Goal: Information Seeking & Learning: Learn about a topic

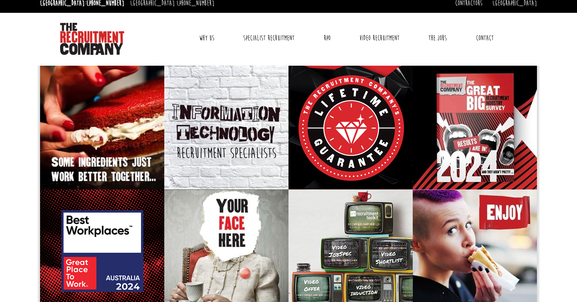
scroll to position [7, 0]
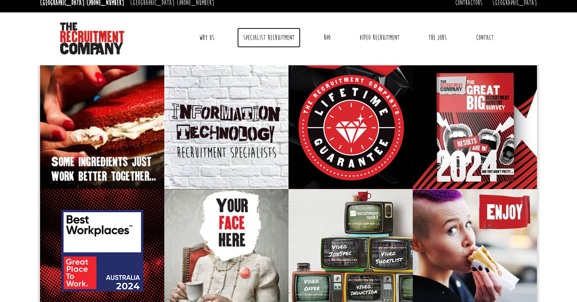
click at [284, 40] on link "Specialist Recruitment" at bounding box center [268, 38] width 63 height 20
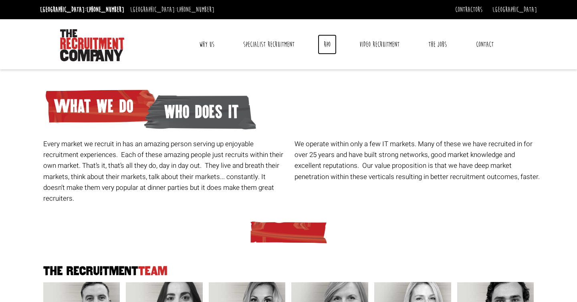
click at [334, 47] on link "RPO" at bounding box center [327, 44] width 19 height 20
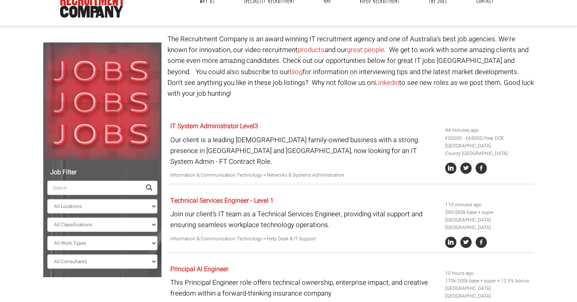
scroll to position [44, 0]
click at [109, 182] on input "search" at bounding box center [94, 187] width 94 height 14
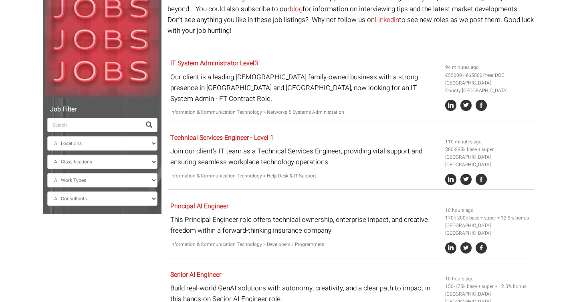
scroll to position [90, 0]
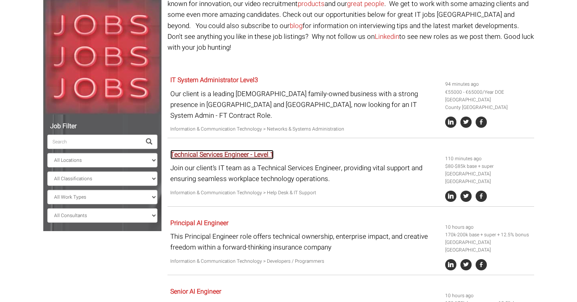
click at [214, 150] on link "Technical Services Engineer - Level 1" at bounding box center [221, 155] width 103 height 10
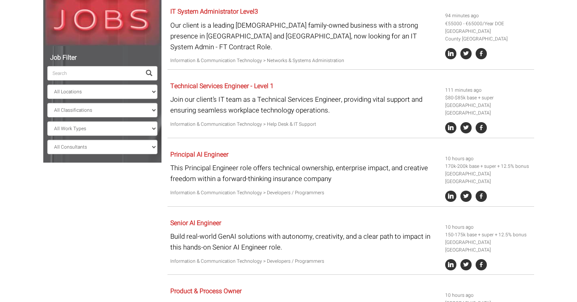
scroll to position [174, 0]
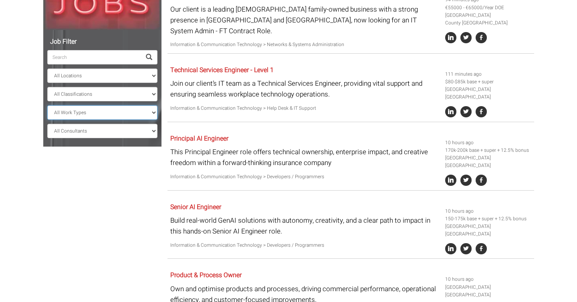
click at [124, 108] on select "All Work Types Full Time Part Time Casual Contract / Temp" at bounding box center [102, 112] width 110 height 14
select select "Full Time"
click at [47, 105] on select "All Work Types Full Time Part Time Casual Contract / Temp" at bounding box center [102, 112] width 110 height 14
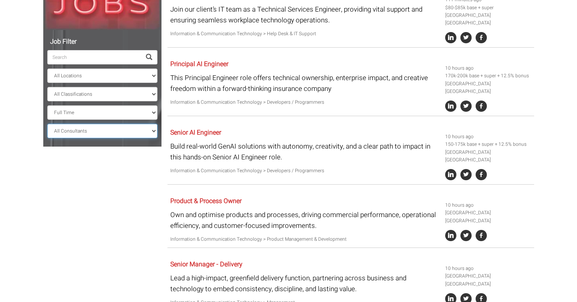
click at [118, 131] on select "All Consultants Adam - Infrastructure, Cloud & DevOps, Contract Amanda - Infras…" at bounding box center [102, 131] width 110 height 14
click at [119, 91] on select "All Classifications Banking & Financial Services Information & Communication Te…" at bounding box center [102, 94] width 110 height 14
select select "Information & Communication Technology"
click at [47, 87] on select "All Classifications Banking & Financial Services Information & Communication Te…" at bounding box center [102, 94] width 110 height 14
click at [106, 71] on select "All Locations Sydney Melbourne Ireland Sydney CBD Parramatta Circular Quay Nort…" at bounding box center [102, 75] width 110 height 14
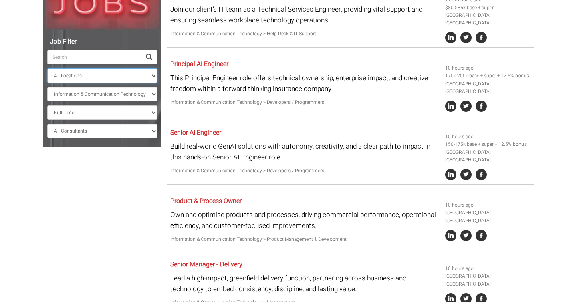
select select "[GEOGRAPHIC_DATA]"
click at [47, 68] on select "All Locations Sydney Melbourne Ireland Sydney CBD Parramatta Circular Quay Nort…" at bounding box center [102, 75] width 110 height 14
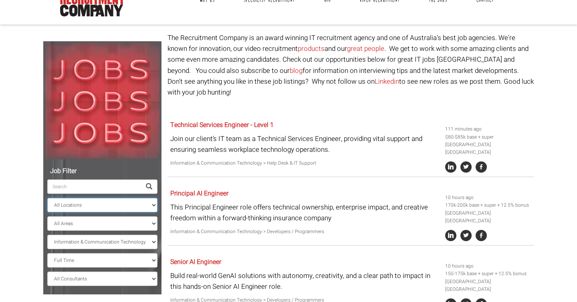
scroll to position [45, 0]
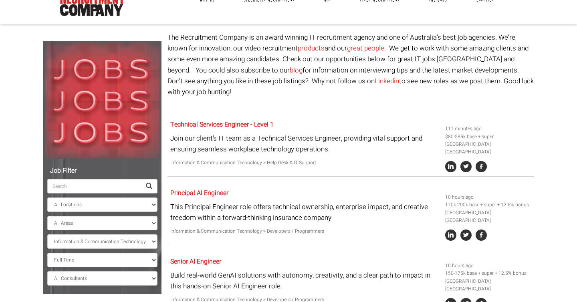
click at [110, 185] on input "search" at bounding box center [94, 186] width 94 height 14
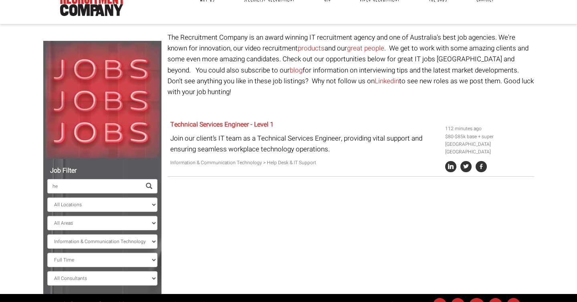
type input "h"
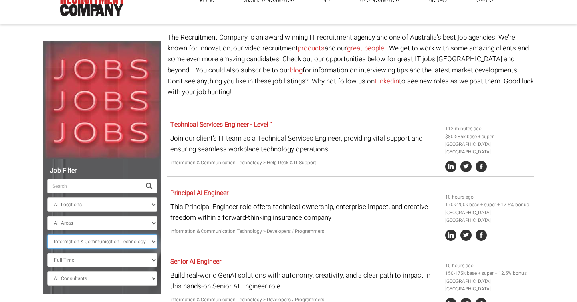
click at [91, 239] on select "All Classifications Banking & Financial Services Information & Communication Te…" at bounding box center [102, 241] width 110 height 14
click at [93, 185] on input "search" at bounding box center [94, 186] width 94 height 14
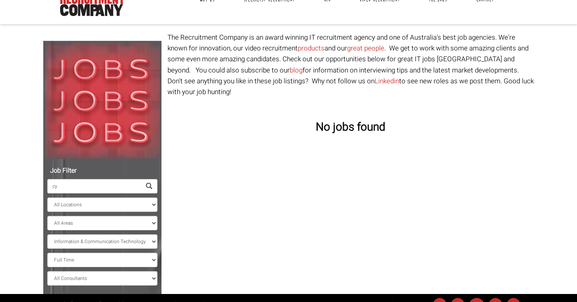
type input "c"
type input "networ"
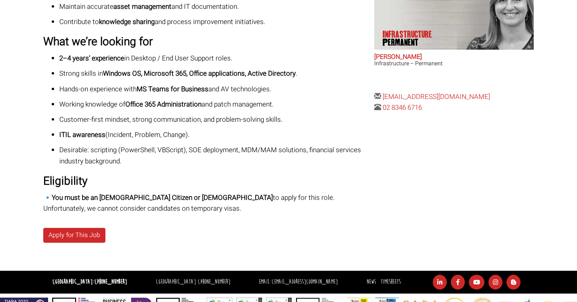
scroll to position [312, 0]
